Goal: Task Accomplishment & Management: Use online tool/utility

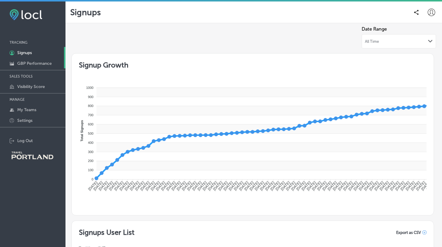
click at [41, 62] on p "GBP Performance" at bounding box center [34, 63] width 35 height 5
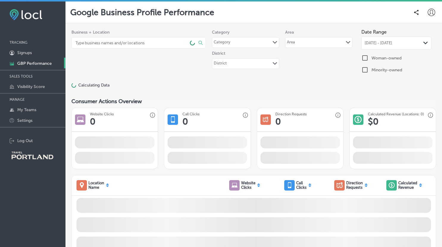
click at [143, 46] on input at bounding box center [130, 42] width 111 height 11
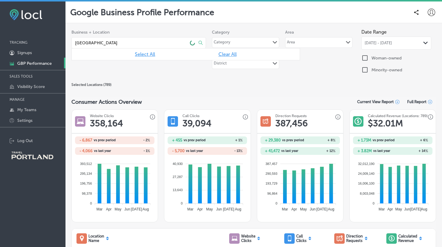
type input "[GEOGRAPHIC_DATA]"
